Goal: Check status: Check status

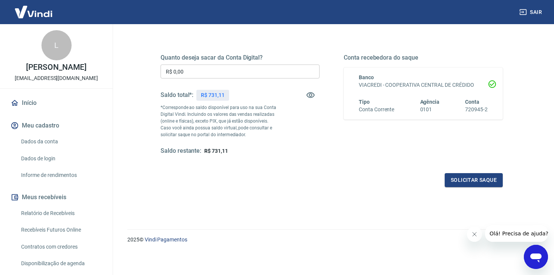
scroll to position [118, 0]
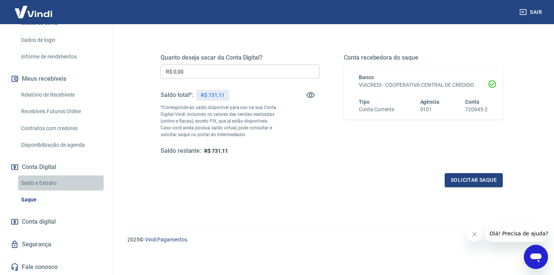
click at [53, 184] on link "Saldo e Extrato" at bounding box center [61, 182] width 86 height 15
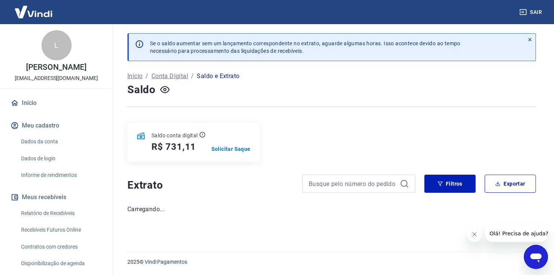
scroll to position [118, 0]
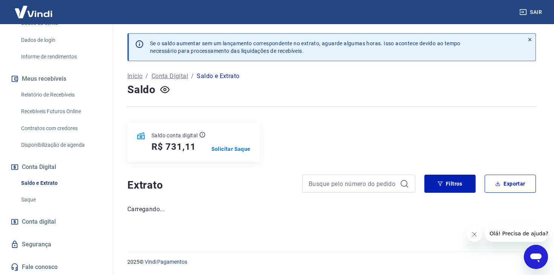
click at [473, 236] on icon "Close message from company" at bounding box center [474, 234] width 6 height 6
